Goal: Task Accomplishment & Management: Manage account settings

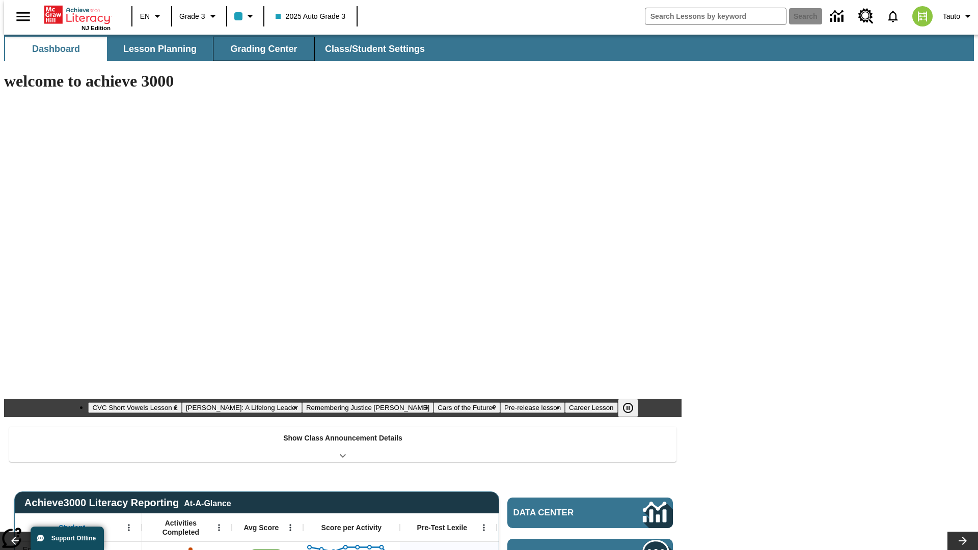
click at [260, 49] on span "Grading Center" at bounding box center [263, 49] width 67 height 12
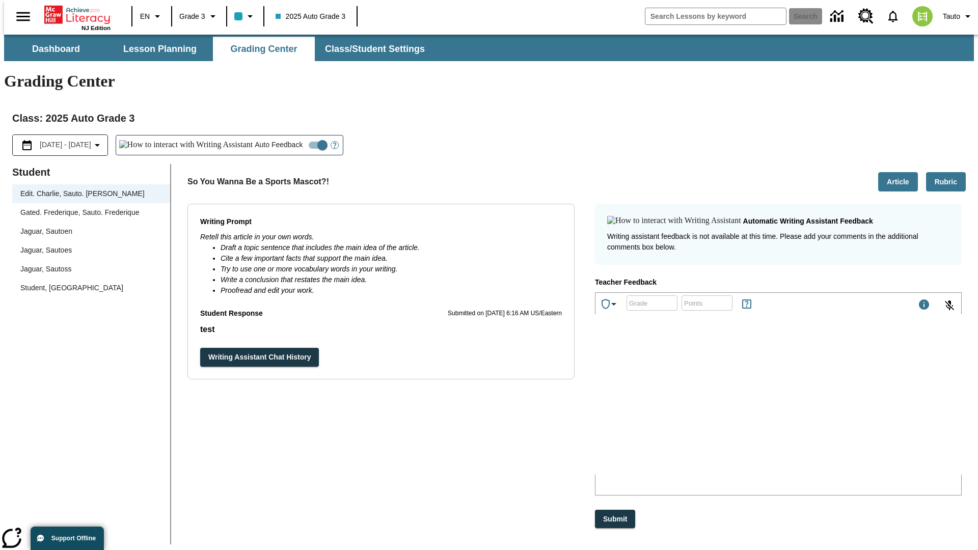
click at [88, 226] on div "Jaguar, Sautoen" at bounding box center [91, 231] width 142 height 11
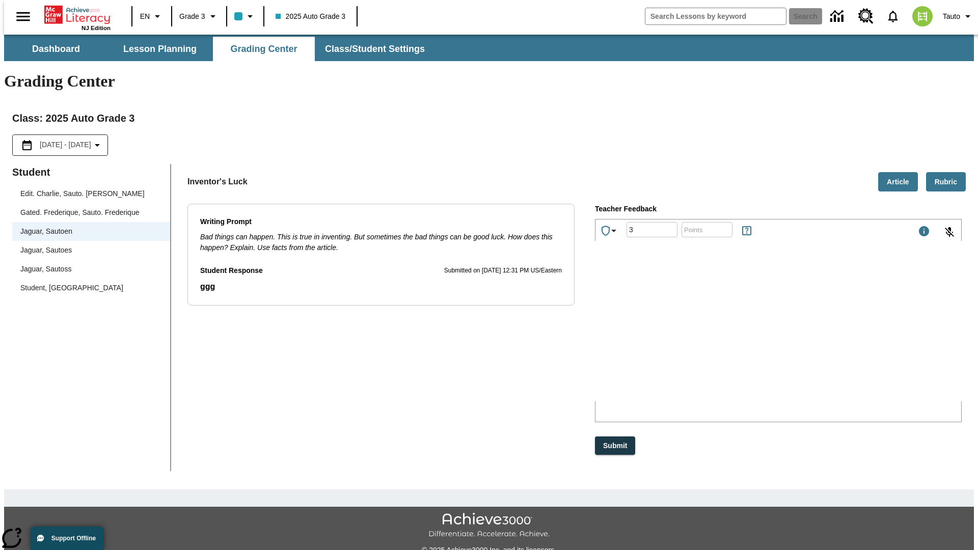
type input "3"
type input "10"
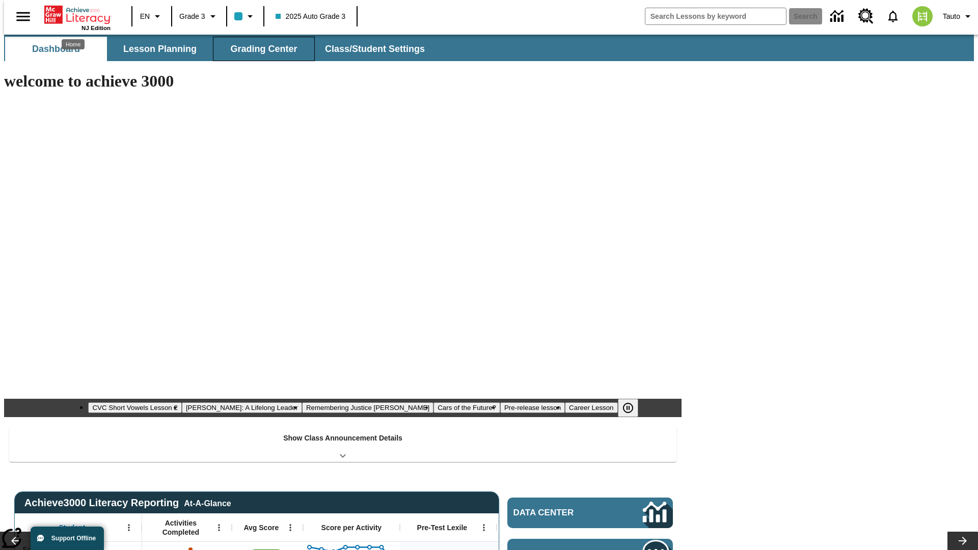
click at [260, 49] on span "Grading Center" at bounding box center [263, 49] width 67 height 12
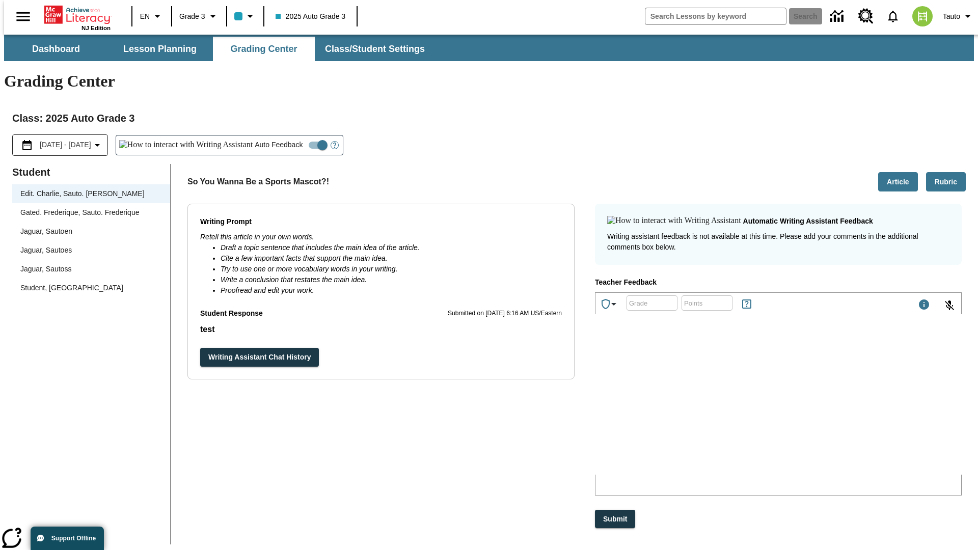
click at [88, 226] on div "Jaguar, Sautoen" at bounding box center [91, 231] width 142 height 11
